Goal: Task Accomplishment & Management: Complete application form

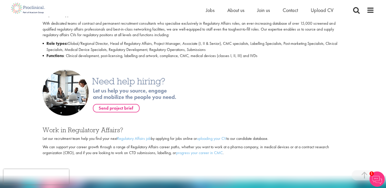
scroll to position [256, 0]
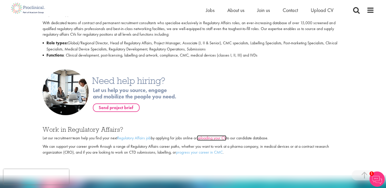
click at [210, 138] on link "uploading your CV" at bounding box center [211, 137] width 29 height 5
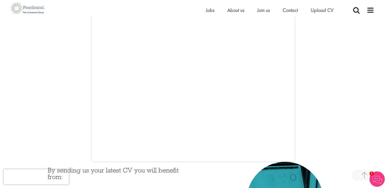
scroll to position [95, 0]
